Goal: Information Seeking & Learning: Learn about a topic

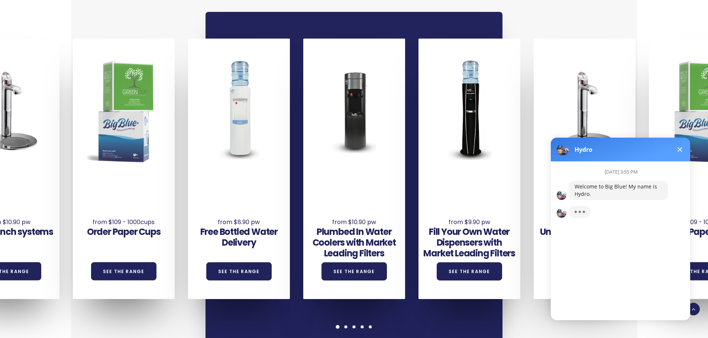
click at [682, 149] on button at bounding box center [679, 149] width 9 height 9
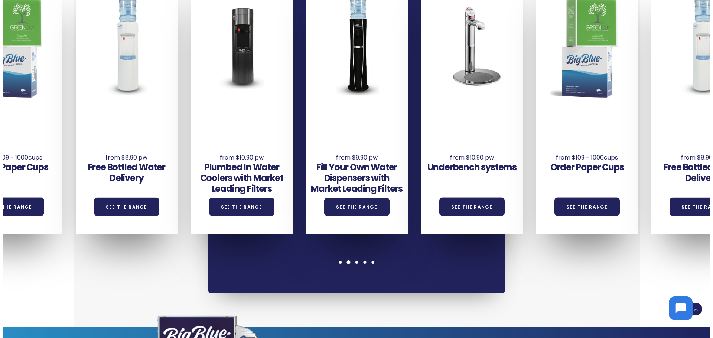
scroll to position [519, 0]
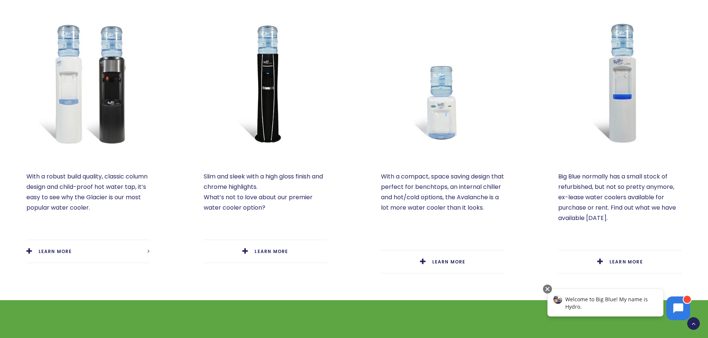
scroll to position [371, 0]
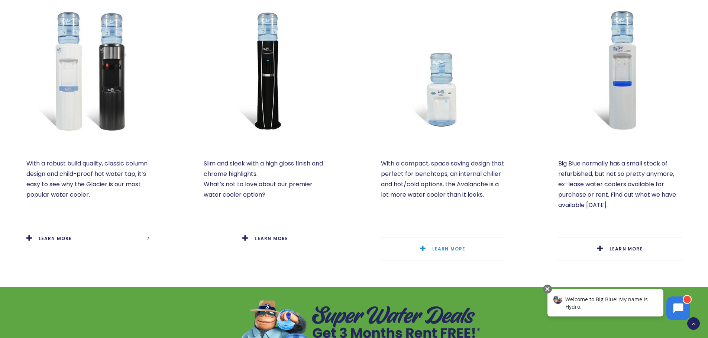
click at [447, 245] on link "LEARN MORE" at bounding box center [442, 249] width 123 height 23
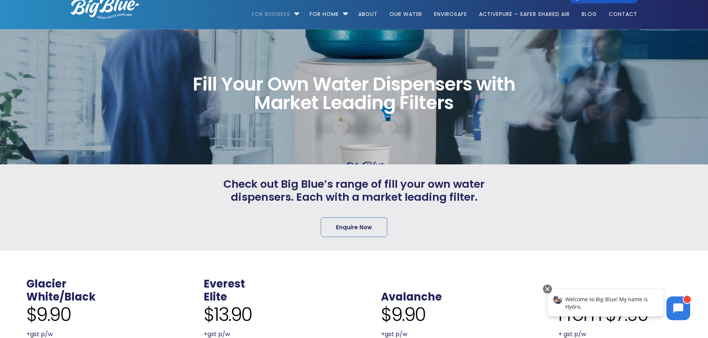
scroll to position [0, 0]
